Goal: Information Seeking & Learning: Learn about a topic

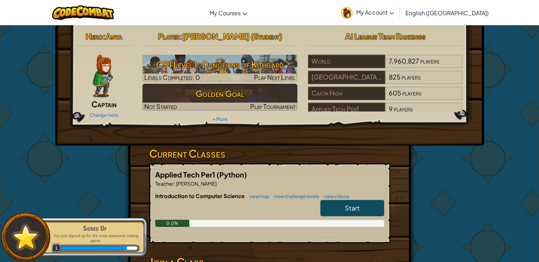
click at [337, 203] on link "Start" at bounding box center [352, 208] width 64 height 16
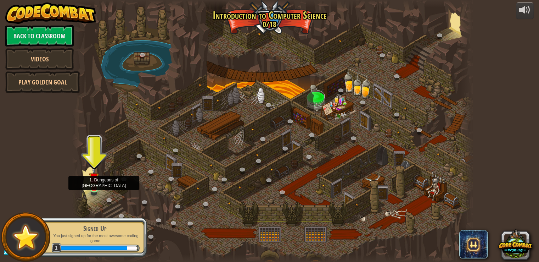
click at [95, 186] on img at bounding box center [94, 177] width 10 height 23
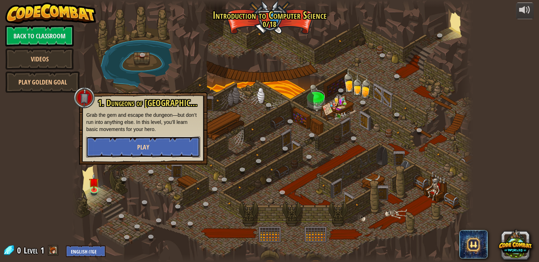
click at [168, 146] on button "Play" at bounding box center [143, 146] width 114 height 21
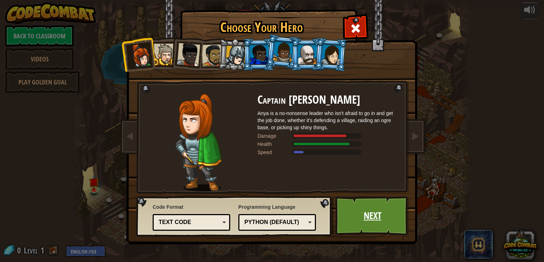
click at [365, 209] on link "Next" at bounding box center [373, 215] width 74 height 39
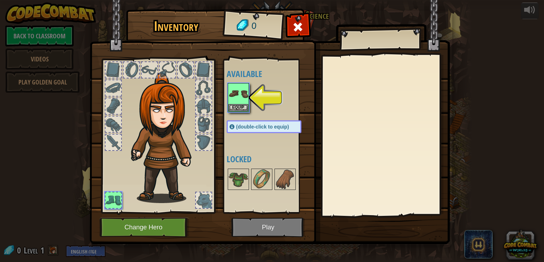
click at [257, 228] on img at bounding box center [270, 115] width 360 height 257
click at [239, 94] on img at bounding box center [239, 94] width 20 height 20
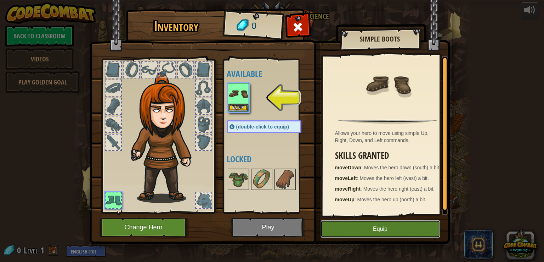
click at [372, 226] on button "Equip" at bounding box center [381, 229] width 120 height 18
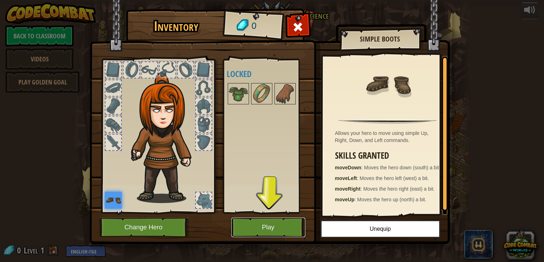
click at [297, 226] on button "Play" at bounding box center [268, 226] width 74 height 19
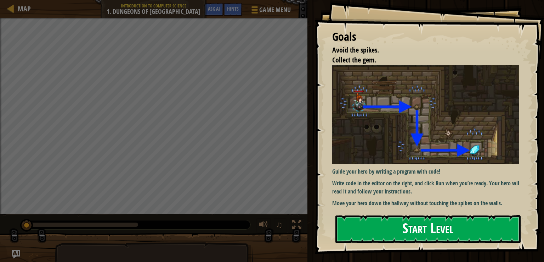
click at [363, 217] on button "Start Level" at bounding box center [428, 229] width 185 height 28
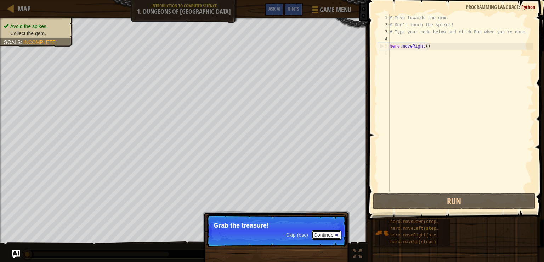
click at [327, 239] on button "Continue" at bounding box center [326, 234] width 29 height 9
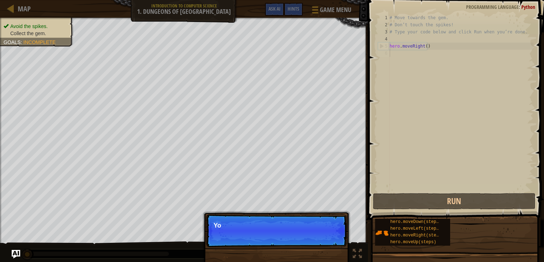
scroll to position [3, 0]
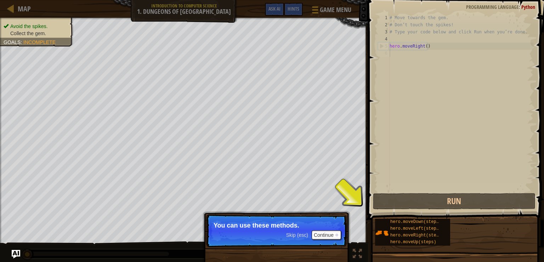
click at [307, 228] on p "You can use these methods." at bounding box center [277, 225] width 126 height 7
click at [317, 234] on button "Continue" at bounding box center [326, 234] width 29 height 9
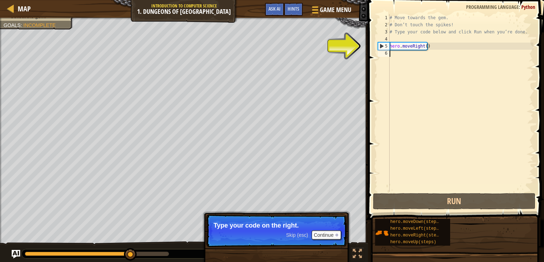
click at [393, 52] on div "# Move towards the gem. # Don’t touch the spikes! # Type your code below and cl…" at bounding box center [460, 109] width 145 height 191
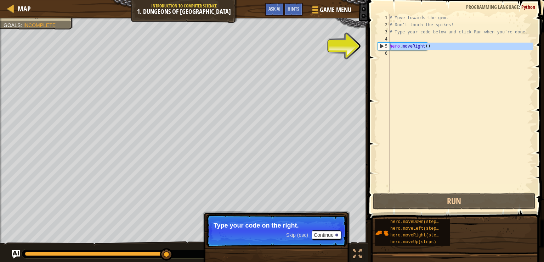
click at [387, 44] on div "5" at bounding box center [384, 46] width 11 height 7
type textarea "hero.moveRight()"
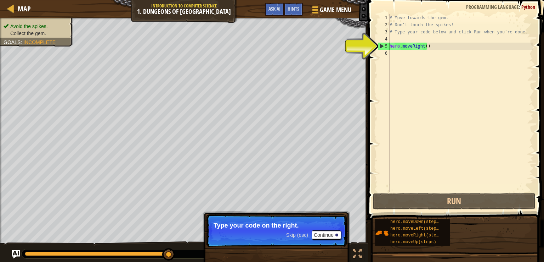
click at [403, 54] on div "# Move towards the gem. # Don’t touch the spikes! # Type your code below and cl…" at bounding box center [460, 109] width 145 height 191
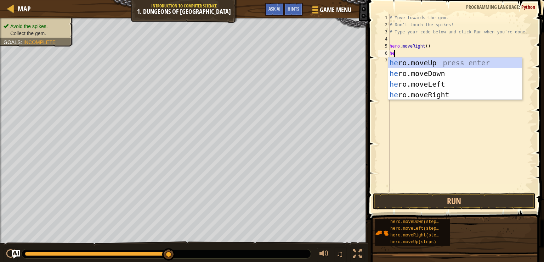
type textarea "her"
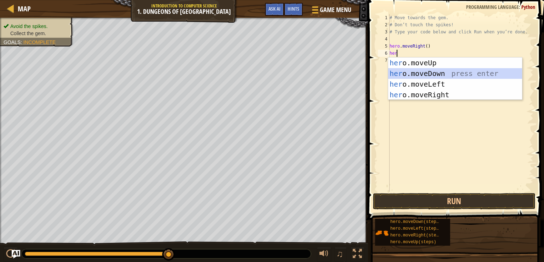
click at [419, 72] on div "her o.moveUp press enter her o.moveDown press enter her o.moveLeft press enter …" at bounding box center [455, 89] width 134 height 64
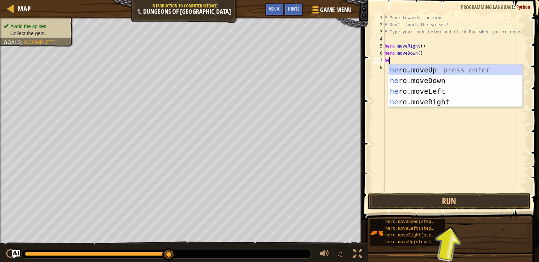
type textarea "her"
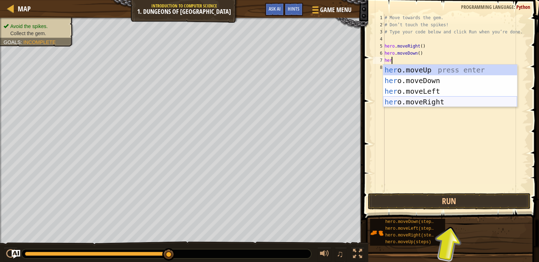
click at [432, 101] on div "her o.moveUp press enter her o.moveDown press enter her o.moveLeft press enter …" at bounding box center [450, 97] width 134 height 64
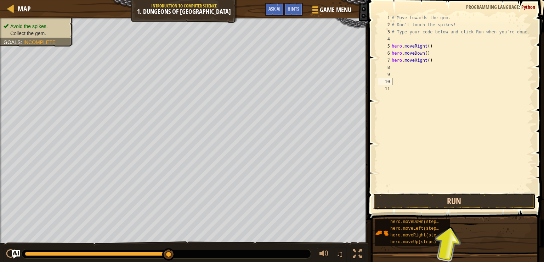
click at [426, 202] on button "Run" at bounding box center [454, 201] width 163 height 16
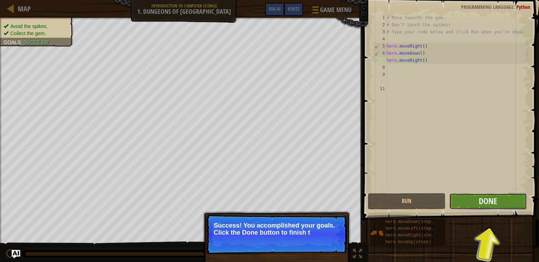
click at [474, 200] on button "Done" at bounding box center [488, 201] width 78 height 16
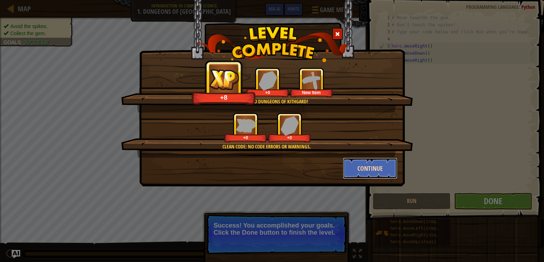
click at [379, 163] on button "Continue" at bounding box center [370, 167] width 55 height 21
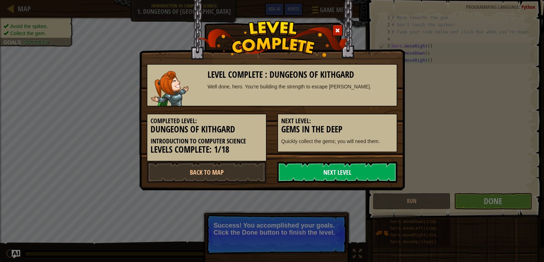
click at [380, 168] on link "Next Level" at bounding box center [338, 171] width 120 height 21
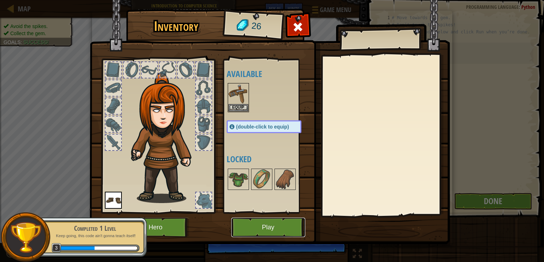
click at [271, 224] on button "Play" at bounding box center [268, 226] width 74 height 19
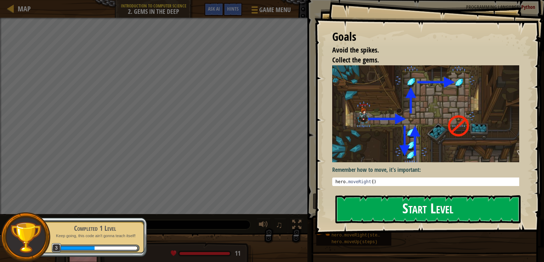
click at [384, 200] on button "Start Level" at bounding box center [428, 209] width 185 height 28
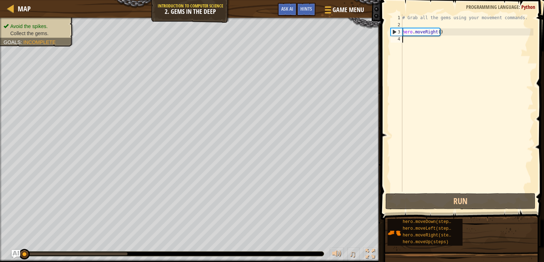
scroll to position [3, 0]
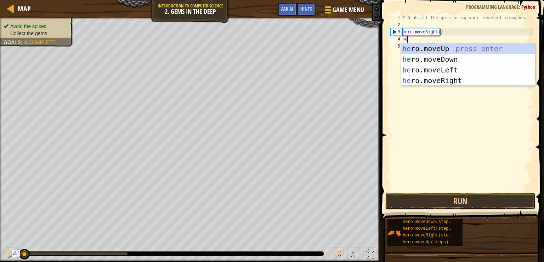
type textarea "her"
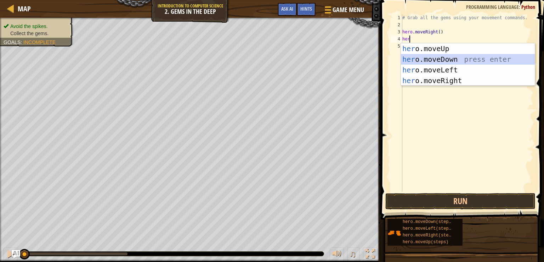
click at [427, 58] on div "her o.moveUp press enter her o.moveDown press enter her o.moveLeft press enter …" at bounding box center [468, 75] width 134 height 64
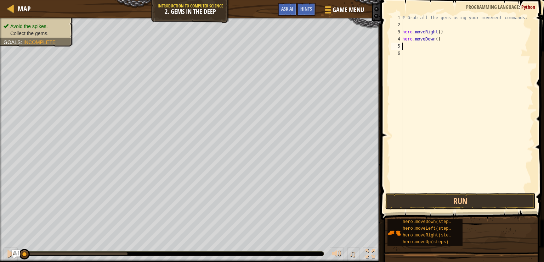
type textarea "h"
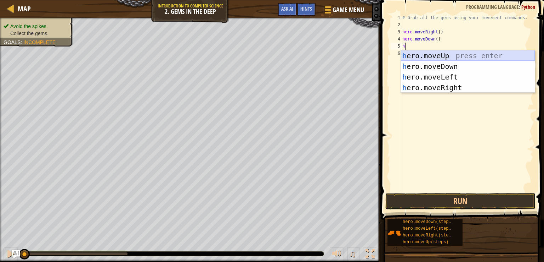
click at [431, 51] on div "h ero.moveUp press enter h ero.moveDown press enter h ero.moveLeft press enter …" at bounding box center [468, 82] width 134 height 64
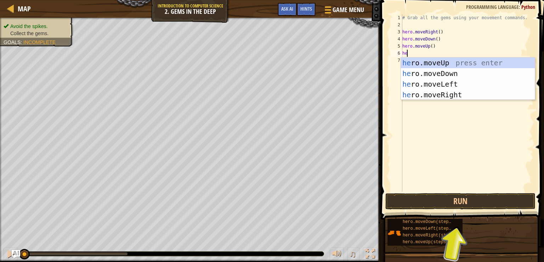
type textarea "her"
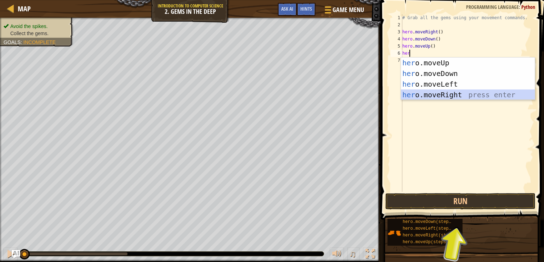
click at [442, 95] on div "her o.moveUp press enter her o.moveDown press enter her o.moveLeft press enter …" at bounding box center [468, 89] width 134 height 64
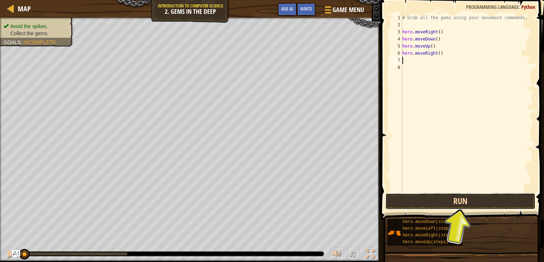
click at [450, 202] on button "Run" at bounding box center [461, 201] width 150 height 16
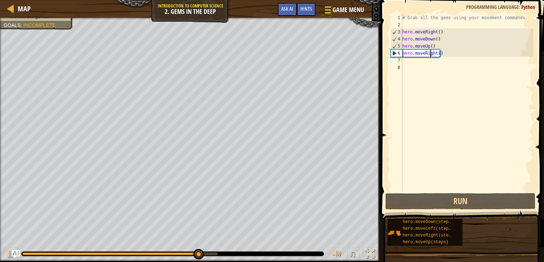
click at [431, 54] on div "# Grab all the gems using your movement commands. hero . moveRight ( ) hero . m…" at bounding box center [467, 109] width 133 height 191
click at [434, 53] on div "# Grab all the gems using your movement commands. hero . moveRight ( ) hero . m…" at bounding box center [467, 109] width 133 height 191
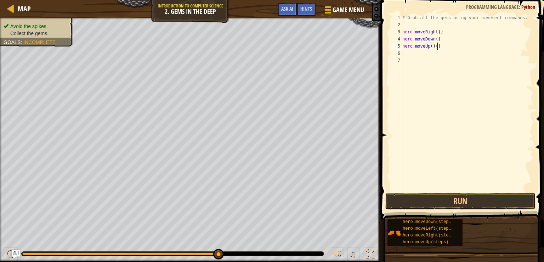
click at [438, 45] on div "# Grab all the gems using your movement commands. hero . moveRight ( ) hero . m…" at bounding box center [467, 109] width 133 height 191
type textarea "hero.moveUp()"
click at [410, 51] on div "# Grab all the gems using your movement commands. hero . moveRight ( ) hero . m…" at bounding box center [467, 109] width 133 height 191
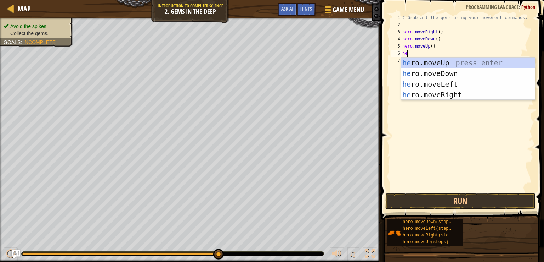
type textarea "her"
click at [417, 61] on div "her o.moveUp press enter her o.moveDown press enter her o.moveLeft press enter …" at bounding box center [468, 89] width 134 height 64
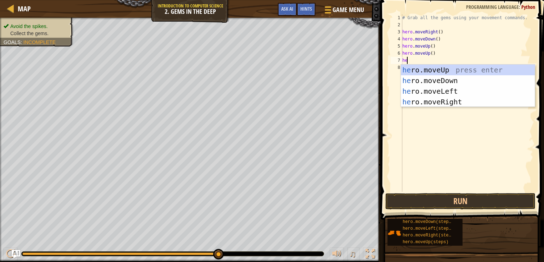
type textarea "her"
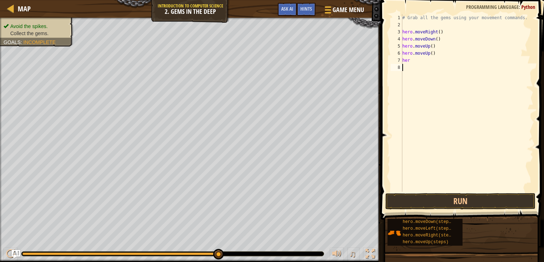
click at [423, 107] on div "# Grab all the gems using your movement commands. hero . moveRight ( ) hero . m…" at bounding box center [467, 109] width 133 height 191
click at [420, 61] on div "# Grab all the gems using your movement commands. hero . moveRight ( ) hero . m…" at bounding box center [467, 109] width 133 height 191
type textarea "hero"
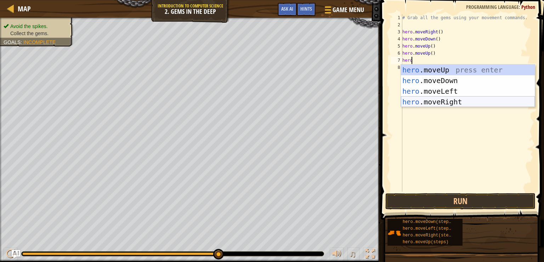
click at [434, 103] on div "hero .moveUp press enter hero .moveDown press enter hero .moveLeft press enter …" at bounding box center [468, 97] width 134 height 64
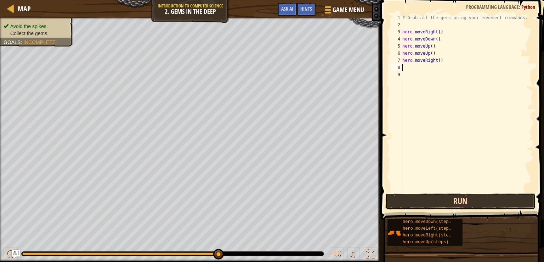
click at [469, 200] on button "Run" at bounding box center [461, 201] width 150 height 16
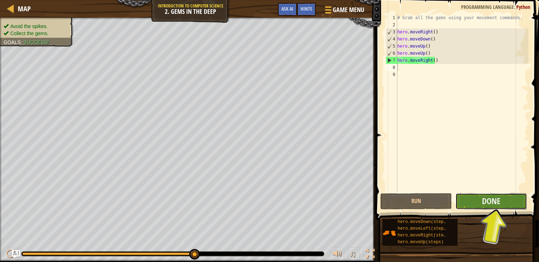
click at [501, 196] on button "Done" at bounding box center [491, 201] width 72 height 16
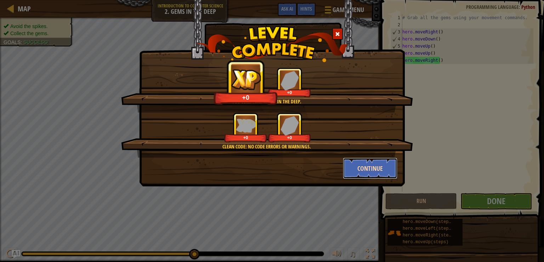
click at [357, 162] on button "Continue" at bounding box center [370, 167] width 55 height 21
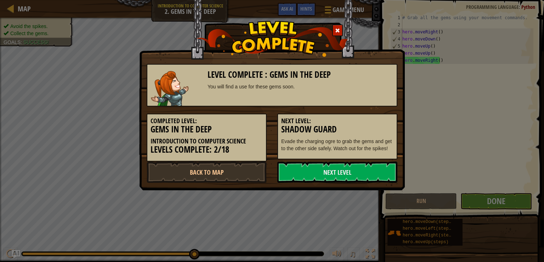
click at [357, 162] on link "Next Level" at bounding box center [338, 171] width 120 height 21
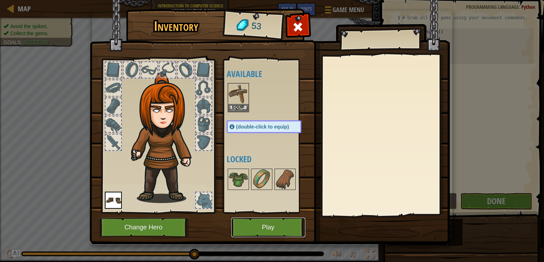
click at [288, 220] on button "Play" at bounding box center [268, 226] width 74 height 19
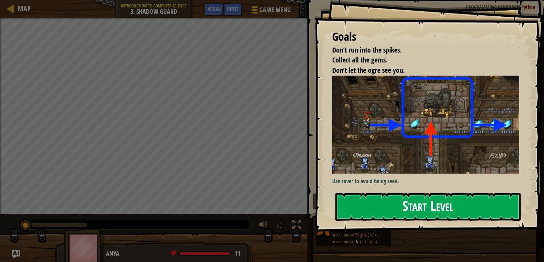
click at [438, 214] on button "Start Level" at bounding box center [428, 206] width 185 height 28
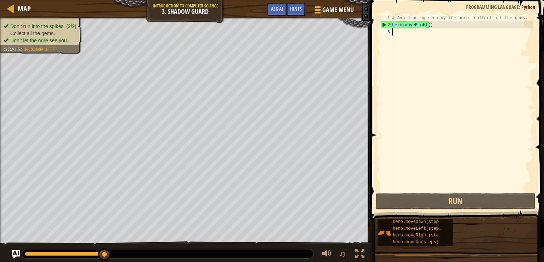
click at [427, 27] on div "# Avoid being seen by the ogre. Collect all the gems. hero . moveRight ( )" at bounding box center [462, 109] width 143 height 191
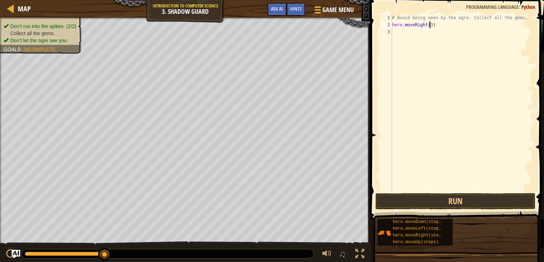
click at [472, 209] on span at bounding box center [458, 99] width 179 height 240
click at [470, 202] on button "Run" at bounding box center [456, 201] width 160 height 16
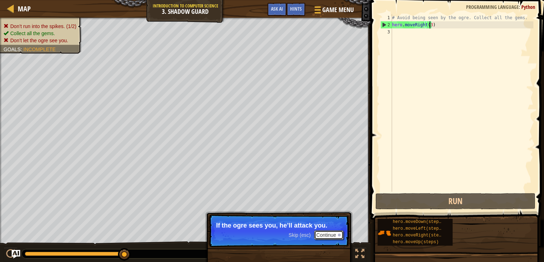
click at [332, 234] on button "Continue" at bounding box center [328, 234] width 29 height 9
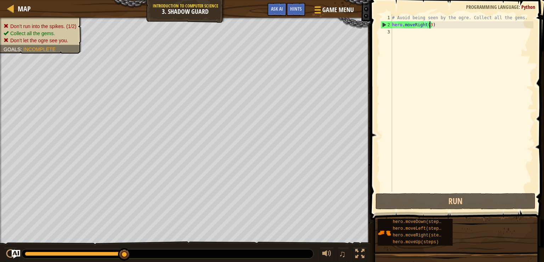
type textarea "hero.moveRight()"
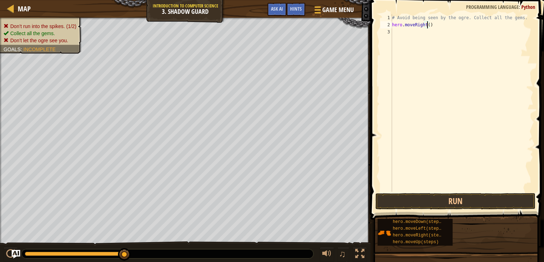
click at [393, 32] on div "# Avoid being seen by the ogre. Collect all the gems. hero . moveRight ( )" at bounding box center [462, 109] width 143 height 191
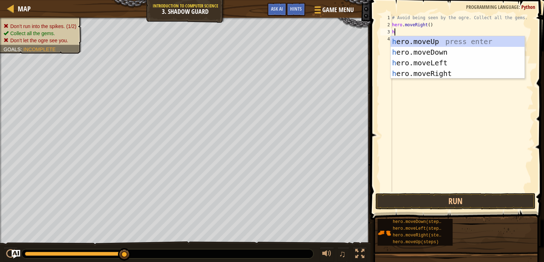
type textarea "he"
click at [423, 43] on div "he ro.moveUp press enter he ro.moveDown press enter he ro.moveLeft press enter …" at bounding box center [458, 68] width 134 height 64
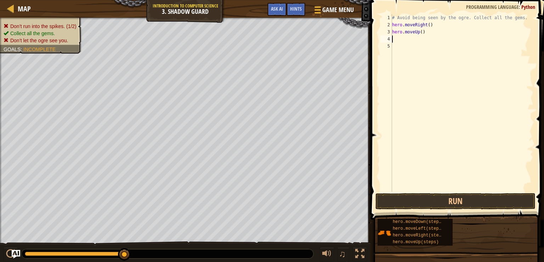
type textarea "h"
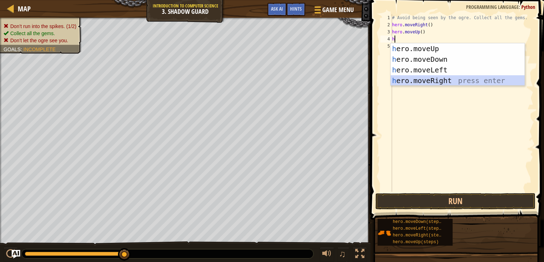
click at [423, 77] on div "h ero.moveUp press enter h ero.moveDown press enter h ero.moveLeft press enter …" at bounding box center [458, 75] width 134 height 64
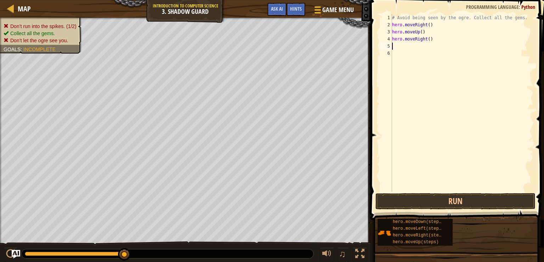
type textarea "he"
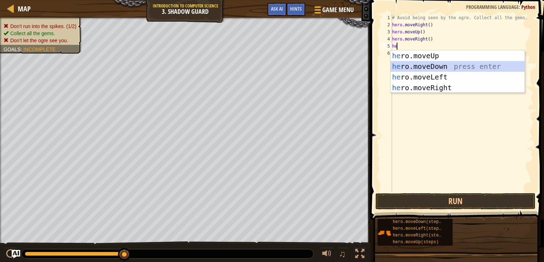
click at [423, 64] on div "he ro.moveUp press enter he ro.moveDown press enter he ro.moveLeft press enter …" at bounding box center [458, 82] width 134 height 64
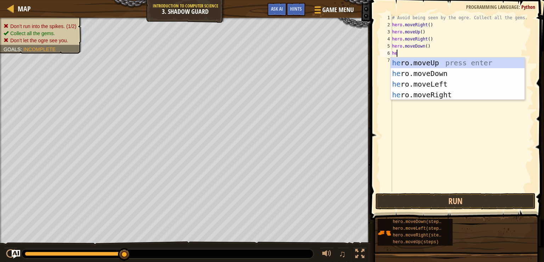
type textarea "her"
click at [418, 95] on div "her o.moveUp press enter her o.moveDown press enter her o.moveLeft press enter …" at bounding box center [458, 89] width 134 height 64
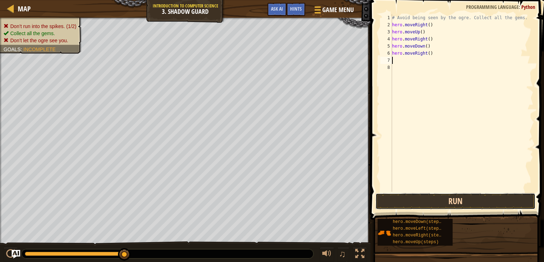
click at [444, 203] on button "Run" at bounding box center [456, 201] width 160 height 16
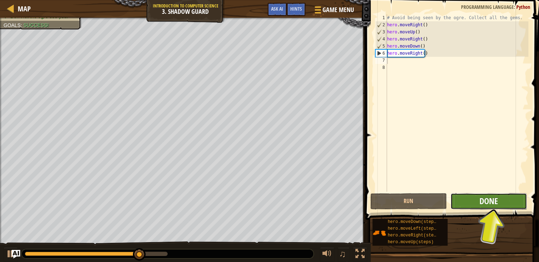
click at [493, 201] on span "Done" at bounding box center [489, 200] width 18 height 11
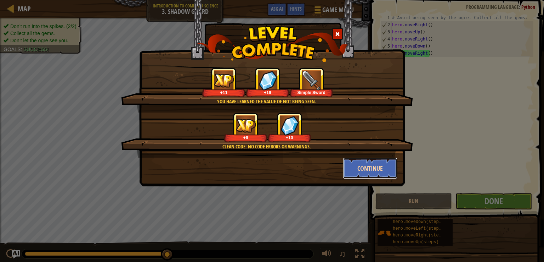
click at [364, 167] on button "Continue" at bounding box center [370, 167] width 55 height 21
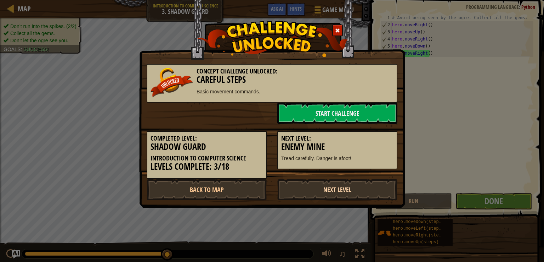
click at [349, 185] on link "Next Level" at bounding box center [338, 189] width 120 height 21
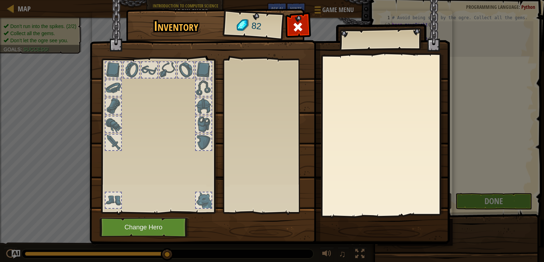
click at [349, 1] on body "Map Introduction to Computer Science 3. Shadow Guard Game Menu Done Hints Ask A…" at bounding box center [272, 0] width 544 height 1
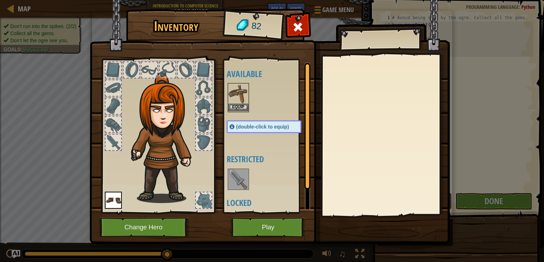
click at [243, 93] on img at bounding box center [239, 94] width 20 height 20
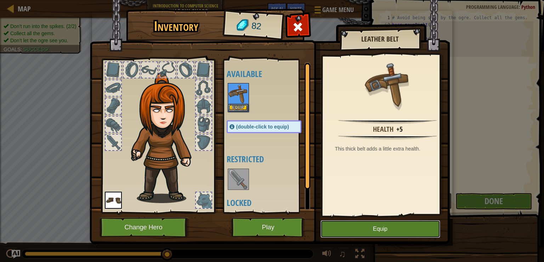
click at [366, 229] on button "Equip" at bounding box center [381, 229] width 120 height 18
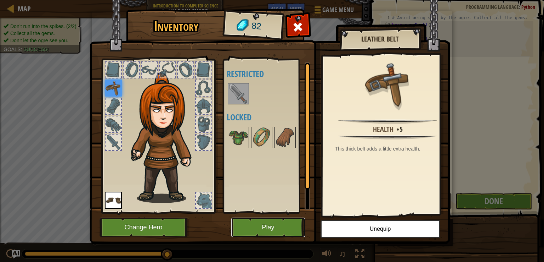
click at [282, 227] on button "Play" at bounding box center [268, 226] width 74 height 19
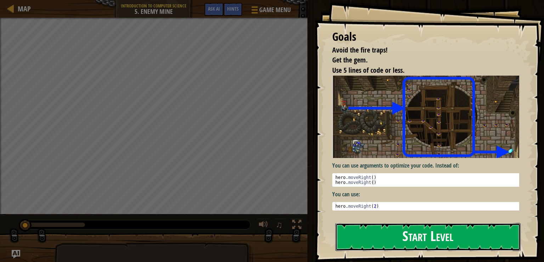
click at [427, 227] on button "Start Level" at bounding box center [428, 237] width 185 height 28
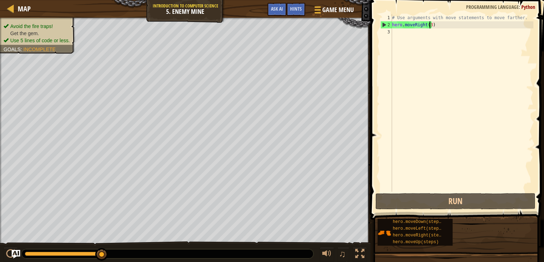
click at [429, 24] on div "# Use arguments with move statements to move farther. hero . moveRight ( 3 )" at bounding box center [462, 109] width 143 height 191
type textarea "hero.moveRight(3)"
click at [405, 32] on div "# Use arguments with move statements to move farther. hero . moveRight ( 3 )" at bounding box center [462, 109] width 143 height 191
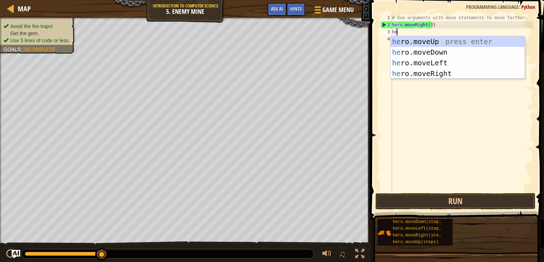
type textarea "he"
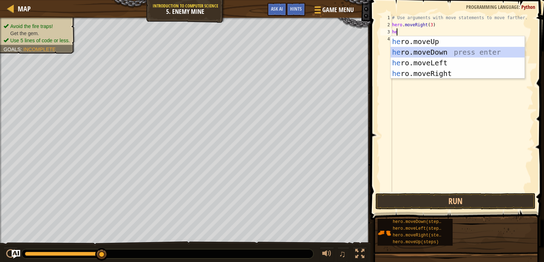
click at [412, 52] on div "he ro.moveUp press enter he ro.moveDown press enter he ro.moveLeft press enter …" at bounding box center [458, 68] width 134 height 64
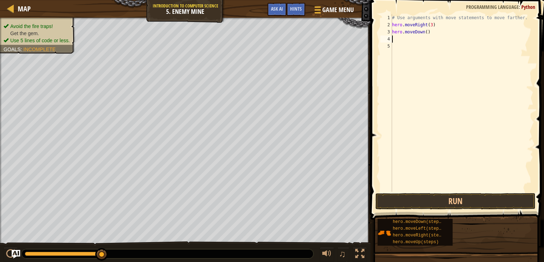
type textarea "h"
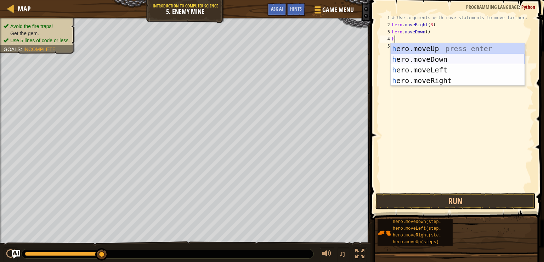
click at [421, 57] on div "h ero.moveUp press enter h ero.moveDown press enter h ero.moveLeft press enter …" at bounding box center [458, 75] width 134 height 64
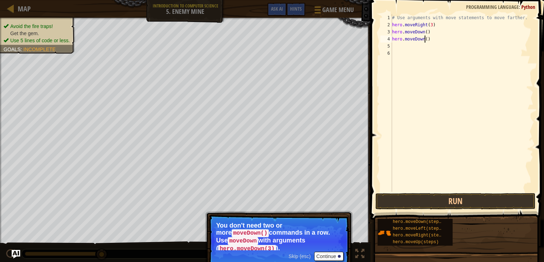
click at [426, 39] on div "# Use arguments with move statements to move farther. hero . moveRight ( 3 ) he…" at bounding box center [462, 109] width 143 height 191
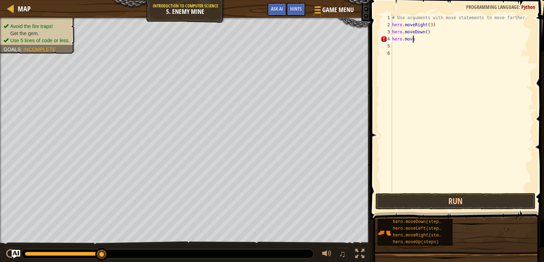
type textarea "h"
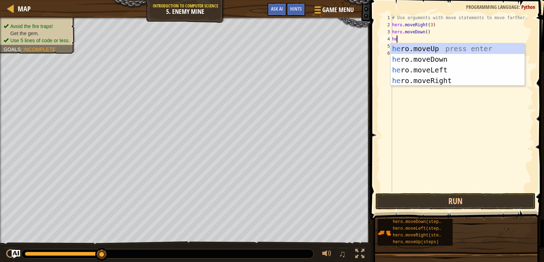
type textarea "her"
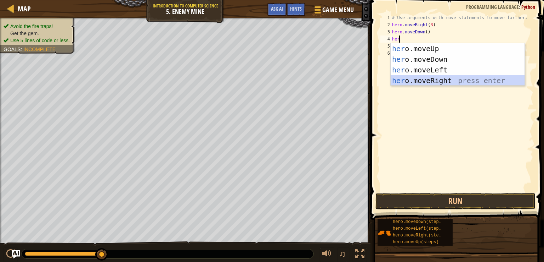
click at [411, 78] on div "her o.moveUp press enter her o.moveDown press enter her o.moveLeft press enter …" at bounding box center [458, 75] width 134 height 64
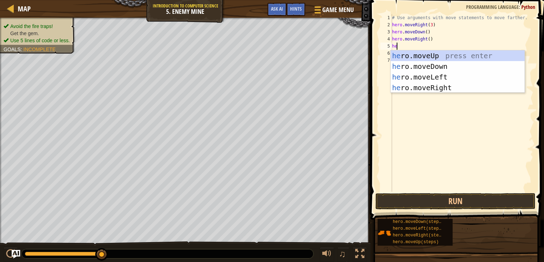
type textarea "her"
click at [403, 53] on div "her o.moveUp press enter her o.moveDown press enter her o.moveLeft press enter …" at bounding box center [458, 82] width 134 height 64
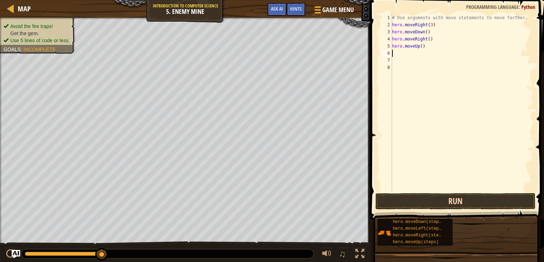
click at [459, 196] on button "Run" at bounding box center [456, 201] width 160 height 16
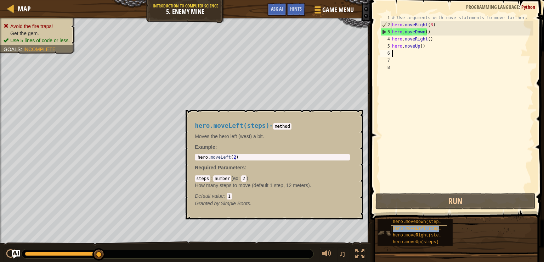
click at [430, 230] on span "hero.moveLeft(steps)" at bounding box center [418, 228] width 51 height 5
click at [356, 120] on button "×" at bounding box center [355, 118] width 6 height 10
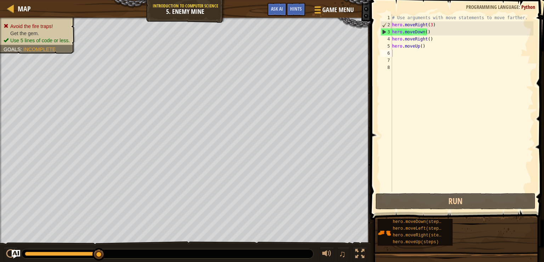
click at [421, 31] on div "# Use arguments with move statements to move farther. hero . moveRight ( 3 ) he…" at bounding box center [462, 109] width 143 height 191
click at [424, 33] on div "# Use arguments with move statements to move farther. hero . moveRight ( 3 ) he…" at bounding box center [462, 109] width 143 height 191
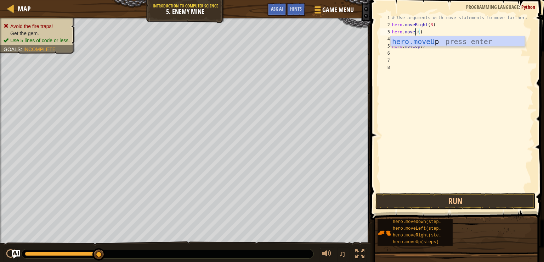
scroll to position [3, 2]
click at [431, 44] on div "hero.moveUp press enter" at bounding box center [458, 52] width 134 height 32
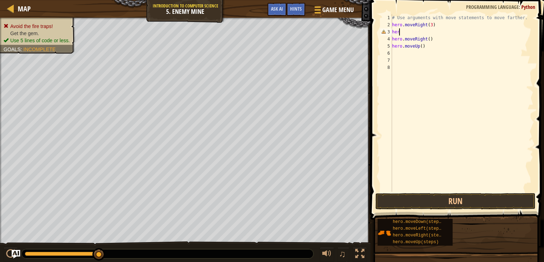
scroll to position [3, 0]
type textarea "h"
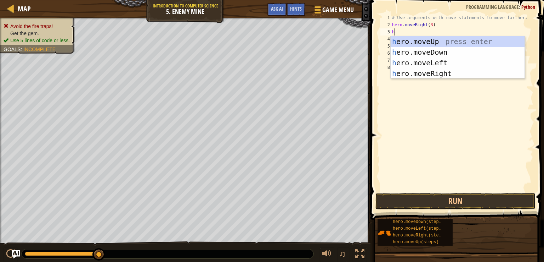
type textarea "he"
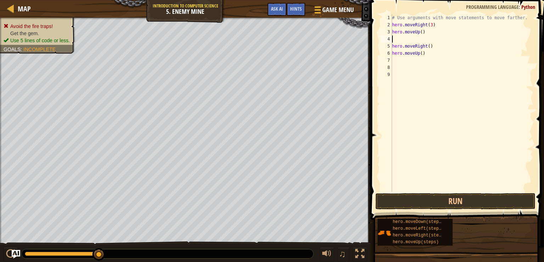
click at [427, 45] on div "# Use arguments with move statements to move farther. hero . moveRight ( 3 ) he…" at bounding box center [462, 109] width 143 height 191
type textarea "h"
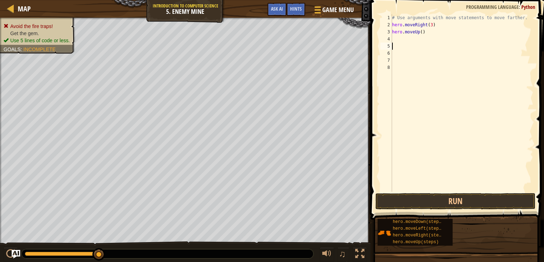
click at [413, 40] on div "# Use arguments with move statements to move farther. hero . moveRight ( 3 ) he…" at bounding box center [462, 109] width 143 height 191
click at [421, 197] on button "Run" at bounding box center [456, 201] width 160 height 16
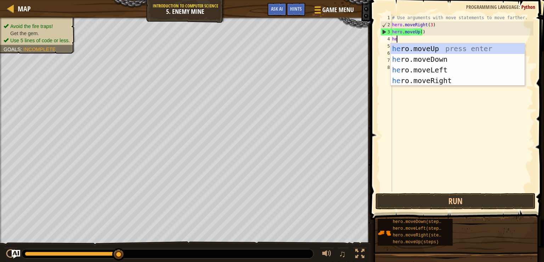
type textarea "her"
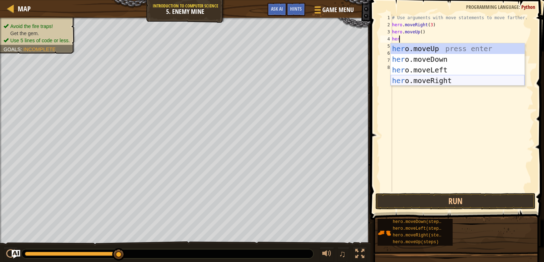
click at [404, 81] on div "her o.moveUp press enter her o.moveDown press enter her o.moveLeft press enter …" at bounding box center [458, 75] width 134 height 64
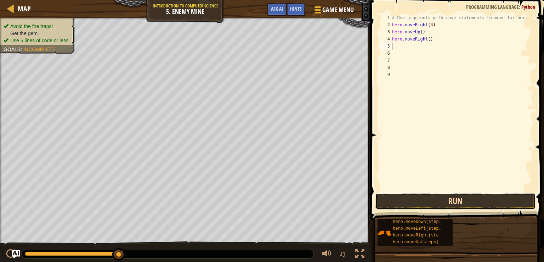
click at [441, 201] on button "Run" at bounding box center [456, 201] width 160 height 16
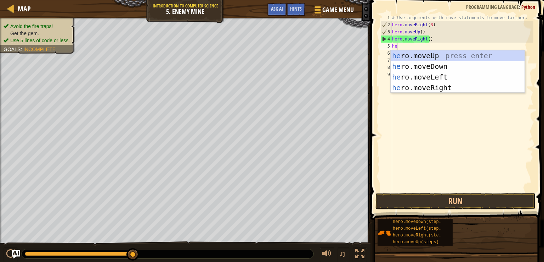
type textarea "her"
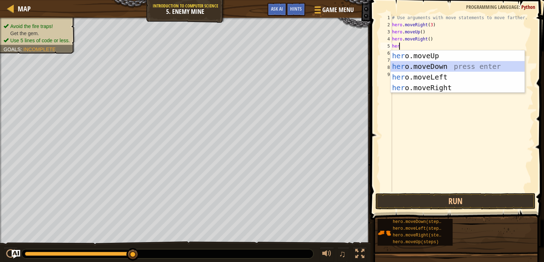
click at [424, 64] on div "her o.moveUp press enter her o.moveDown press enter her o.moveLeft press enter …" at bounding box center [458, 82] width 134 height 64
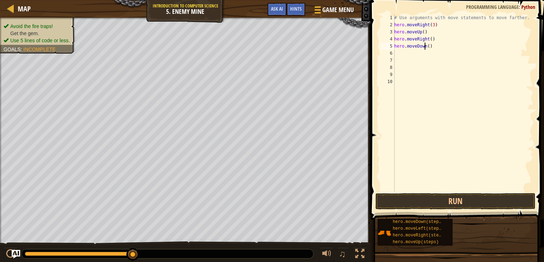
click at [426, 45] on div "# Use arguments with move statements to move farther. hero . moveRight ( 3 ) he…" at bounding box center [463, 109] width 141 height 191
click at [427, 44] on div "# Use arguments with move statements to move farther. hero . moveRight ( 3 ) he…" at bounding box center [463, 109] width 141 height 191
click at [459, 203] on button "Run" at bounding box center [456, 201] width 160 height 16
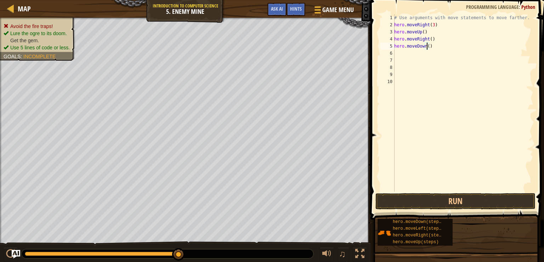
type textarea "hero.moveDown(3)"
click at [406, 49] on div "# Use arguments with move statements to move farther. hero . moveRight ( 3 ) he…" at bounding box center [463, 109] width 141 height 191
drag, startPoint x: 405, startPoint y: 53, endPoint x: 406, endPoint y: 49, distance: 4.3
click at [406, 49] on div "# Use arguments with move statements to move farther. hero . moveRight ( 3 ) he…" at bounding box center [463, 109] width 141 height 191
click at [403, 56] on div "# Use arguments with move statements to move farther. hero . moveRight ( 3 ) he…" at bounding box center [463, 109] width 141 height 191
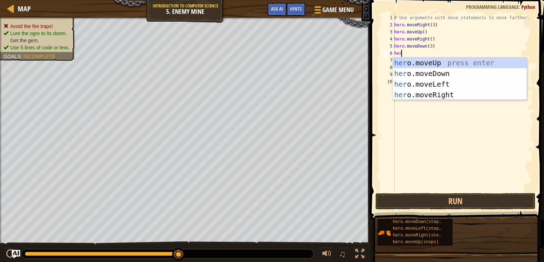
scroll to position [3, 0]
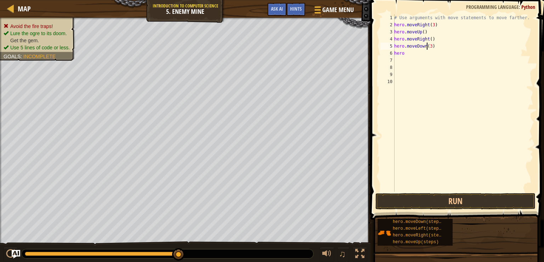
click at [427, 49] on div "# Use arguments with move statements to move farther. hero . moveRight ( 3 ) he…" at bounding box center [463, 109] width 141 height 191
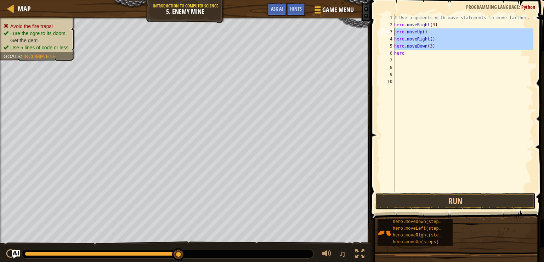
drag, startPoint x: 427, startPoint y: 49, endPoint x: 403, endPoint y: 30, distance: 30.5
click at [403, 30] on div "# Use arguments with move statements to move farther. hero . moveRight ( 3 ) he…" at bounding box center [463, 109] width 141 height 191
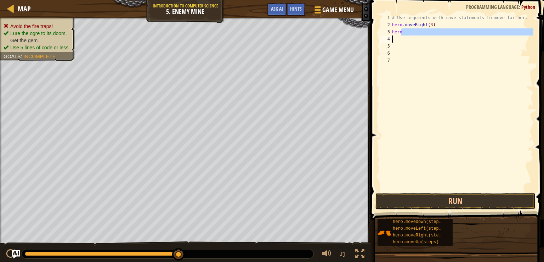
drag, startPoint x: 403, startPoint y: 30, endPoint x: 390, endPoint y: 37, distance: 14.9
click at [390, 37] on div "hero 1 2 3 4 5 6 7 # Use arguments with move statements to move farther. hero .…" at bounding box center [456, 102] width 155 height 177
click at [401, 33] on div "# Use arguments with move statements to move farther. hero . moveRight ( 3 ) he…" at bounding box center [462, 102] width 143 height 177
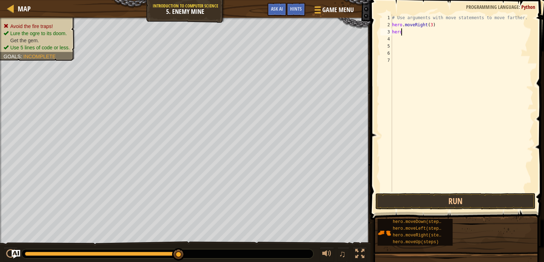
click at [401, 33] on div "# Use arguments with move statements to move farther. hero . moveRight ( 3 ) he…" at bounding box center [462, 109] width 143 height 191
type textarea "h"
click at [428, 25] on div "# Use arguments with move statements to move farther. hero . moveRight ( 3 )" at bounding box center [462, 109] width 143 height 191
type textarea "hero.moveRight(6)"
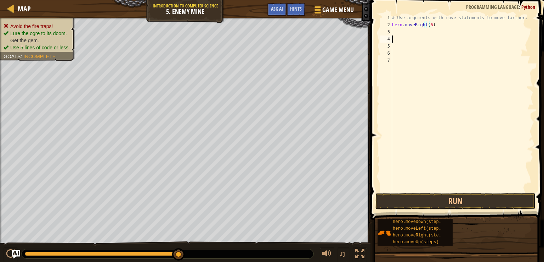
click at [399, 37] on div "# Use arguments with move statements to move farther. hero . moveRight ( 6 )" at bounding box center [462, 109] width 143 height 191
click at [399, 30] on div "# Use arguments with move statements to move farther. hero . moveRight ( 6 )" at bounding box center [462, 109] width 143 height 191
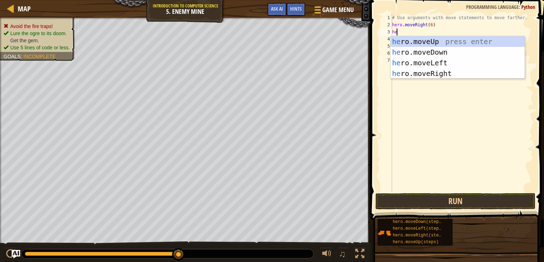
type textarea "her"
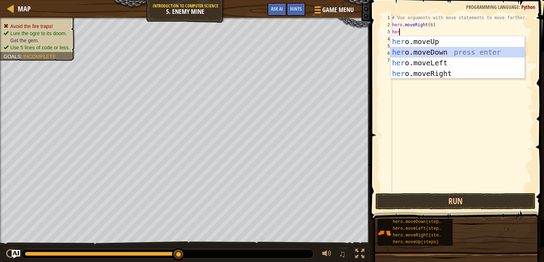
click at [407, 51] on div "her o.moveUp press enter her o.moveDown press enter her o.moveLeft press enter …" at bounding box center [458, 68] width 134 height 64
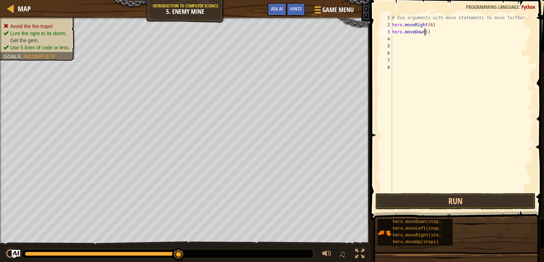
click at [424, 32] on div "# Use arguments with move statements to move farther. hero . moveRight ( 6 ) he…" at bounding box center [462, 109] width 143 height 191
type textarea "hero.moveDown(2)"
click at [398, 39] on div "# Use arguments with move statements to move farther. hero . moveRight ( 6 ) he…" at bounding box center [462, 109] width 143 height 191
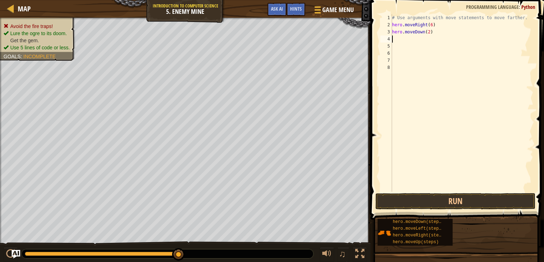
click at [426, 32] on div "# Use arguments with move statements to move farther. hero . moveRight ( 6 ) he…" at bounding box center [462, 109] width 143 height 191
type textarea "hero.moveDown()"
click at [404, 38] on div "# Use arguments with move statements to move farther. hero . moveRight ( 6 ) he…" at bounding box center [462, 109] width 143 height 191
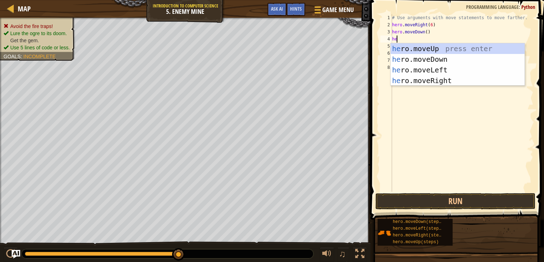
type textarea "her"
click at [442, 80] on div "her o.moveUp press enter her o.moveDown press enter her o.moveLeft press enter …" at bounding box center [458, 75] width 134 height 64
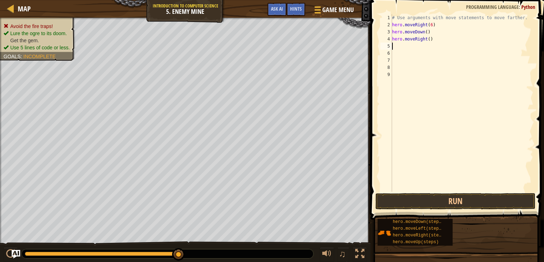
click at [426, 39] on div "# Use arguments with move statements to move farther. hero . moveRight ( 6 ) he…" at bounding box center [462, 109] width 143 height 191
click at [423, 31] on div "# Use arguments with move statements to move farther. hero . moveRight ( 6 ) he…" at bounding box center [462, 109] width 143 height 191
click at [425, 30] on div "# Use arguments with move statements to move farther. hero . moveRight ( 6 ) he…" at bounding box center [462, 109] width 143 height 191
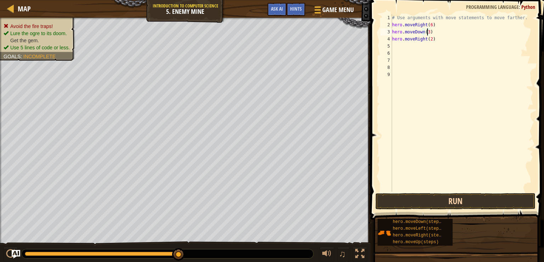
type textarea "hero.moveDown(3)"
click at [460, 198] on button "Run" at bounding box center [456, 201] width 160 height 16
